Goal: Task Accomplishment & Management: Manage account settings

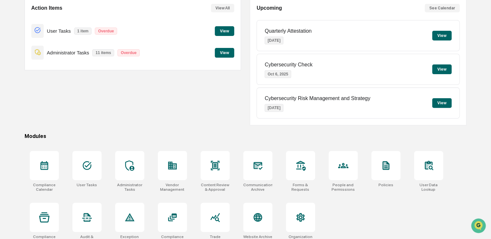
scroll to position [74, 0]
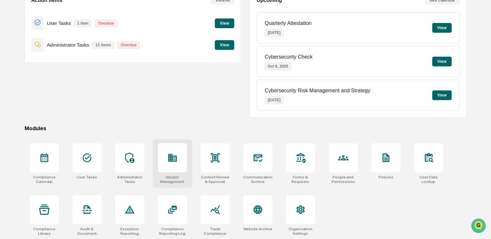
click at [178, 156] on div at bounding box center [172, 157] width 29 height 29
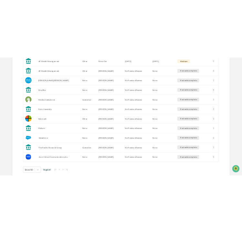
scroll to position [220, 0]
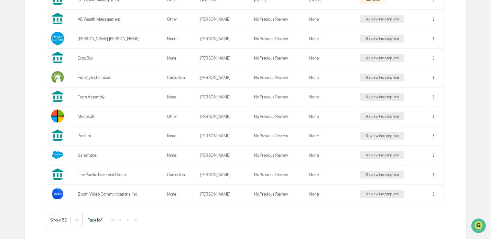
drag, startPoint x: 199, startPoint y: 214, endPoint x: 179, endPoint y: 219, distance: 20.9
click at [179, 219] on div "Show 50 Page 1 of 1 |< < > >|" at bounding box center [245, 220] width 397 height 12
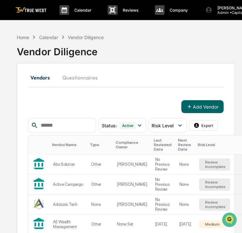
scroll to position [0, 52]
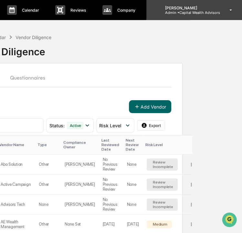
click at [212, 10] on p "Admin • Capital Wealth Advisors" at bounding box center [190, 12] width 60 height 5
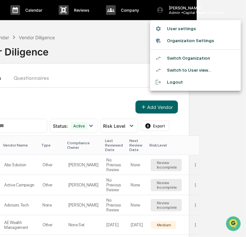
click at [200, 53] on li "Switch Organization" at bounding box center [195, 58] width 91 height 12
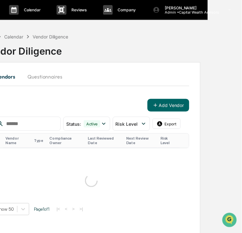
scroll to position [0, 2]
